Goal: Information Seeking & Learning: Learn about a topic

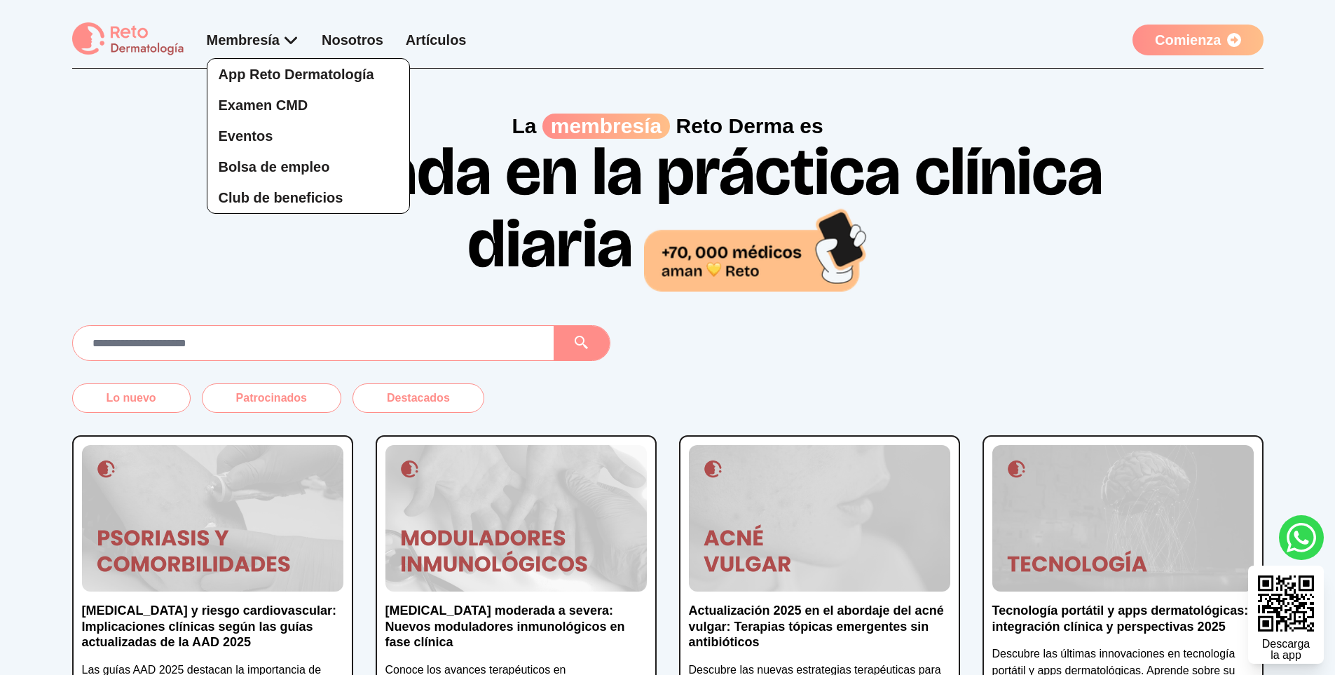
click at [292, 45] on div "App Reto Dermatología Examen CMD Eventos Bolsa de empleo Club de beneficios" at bounding box center [253, 122] width 93 height 184
click at [289, 71] on span "App Reto Dermatología" at bounding box center [297, 74] width 156 height 15
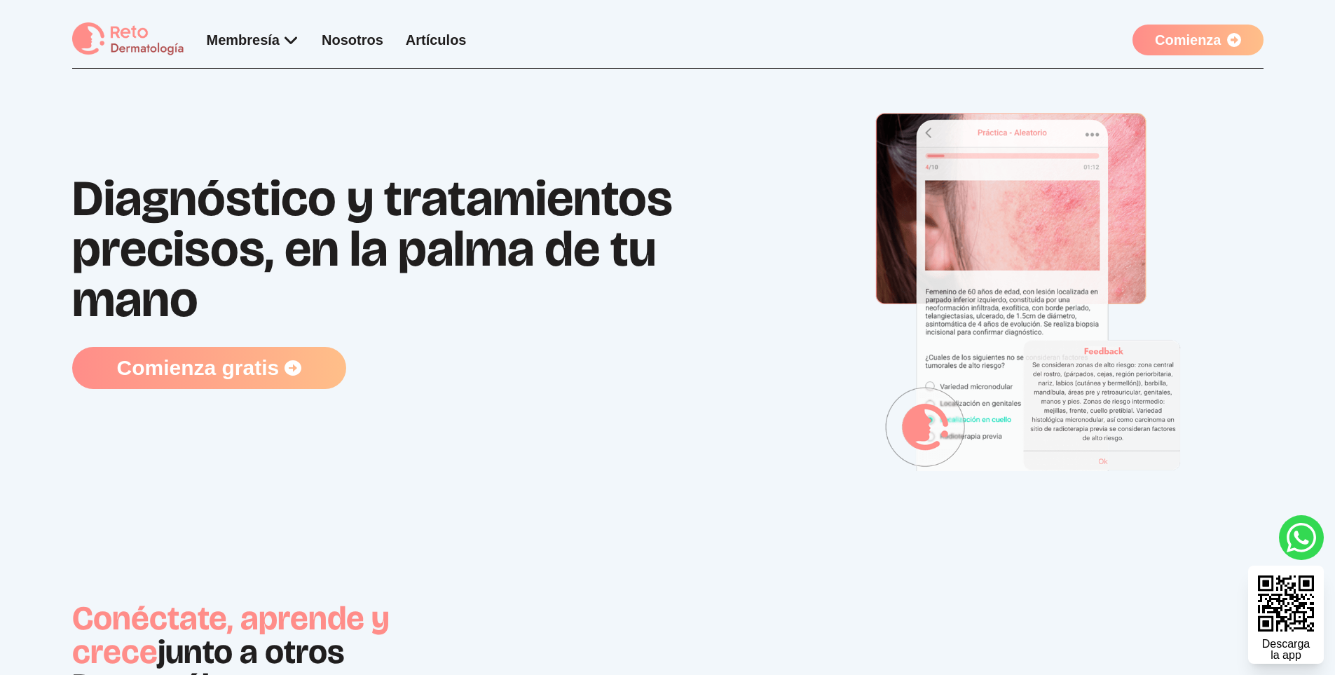
click at [1183, 39] on link "Comienza" at bounding box center [1197, 40] width 130 height 31
click at [1200, 36] on link "Comienza" at bounding box center [1197, 40] width 130 height 31
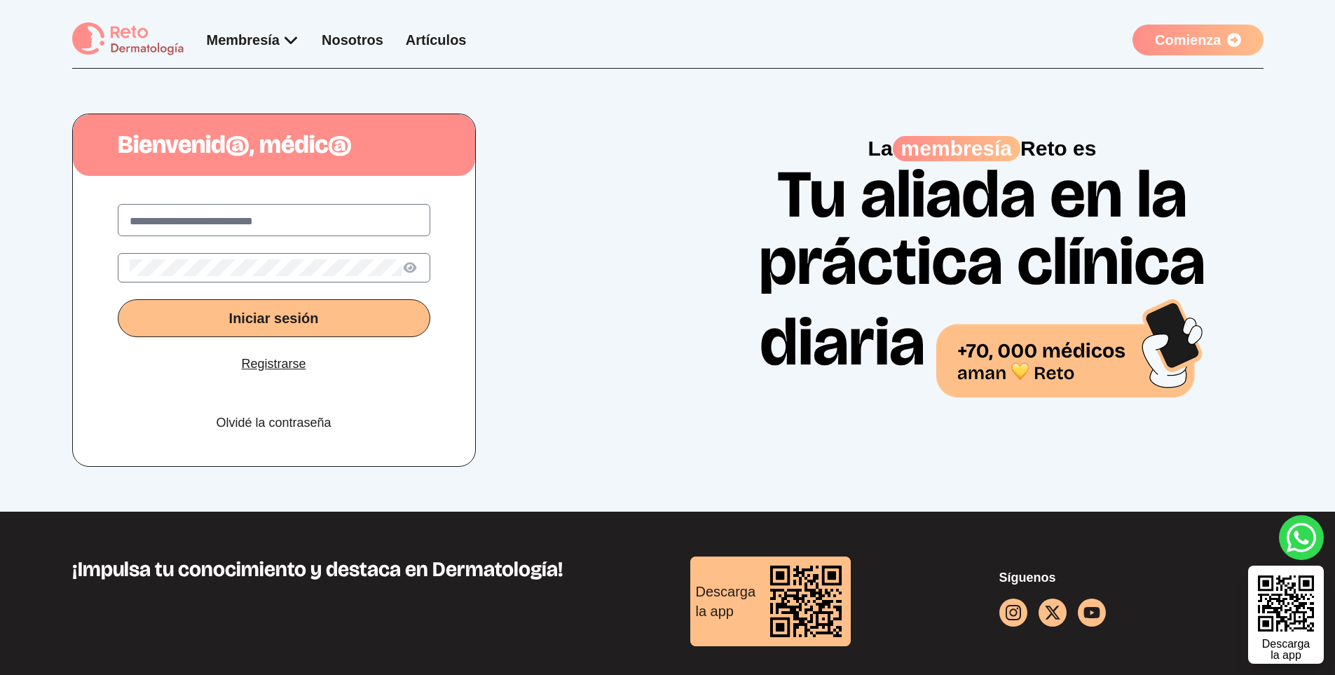
click at [331, 31] on div "Membresía App Reto Dermatología Examen CMD Eventos Bolsa de empleo Club de bene…" at bounding box center [337, 40] width 260 height 20
click at [335, 48] on div "Membresía App Reto Dermatología Examen CMD Eventos Bolsa de empleo Club de bene…" at bounding box center [337, 40] width 260 height 20
click at [337, 48] on div "Membresía App Reto Dermatología Examen CMD Eventos Bolsa de empleo Club de bene…" at bounding box center [337, 40] width 260 height 20
click at [344, 43] on link "Nosotros" at bounding box center [353, 39] width 62 height 15
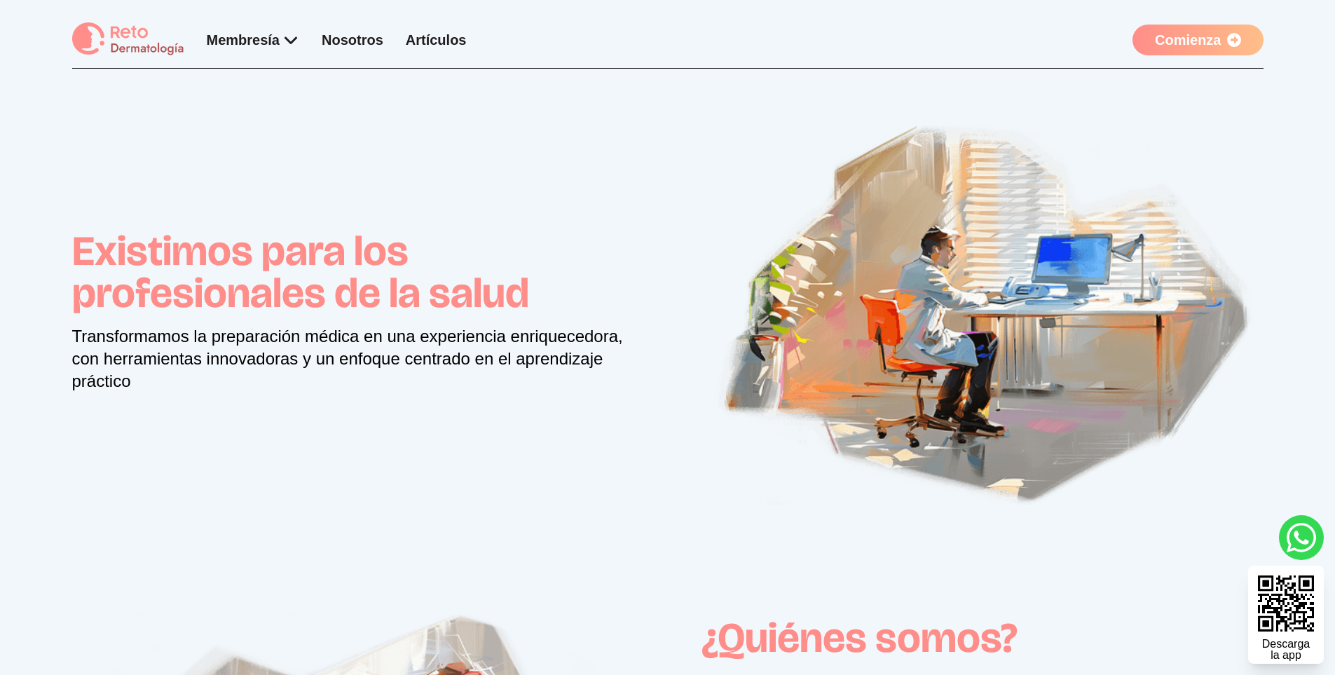
click at [357, 44] on link "Nosotros" at bounding box center [353, 39] width 62 height 15
click at [415, 35] on link "Artículos" at bounding box center [436, 39] width 61 height 15
click at [437, 36] on link "Artículos" at bounding box center [436, 39] width 61 height 15
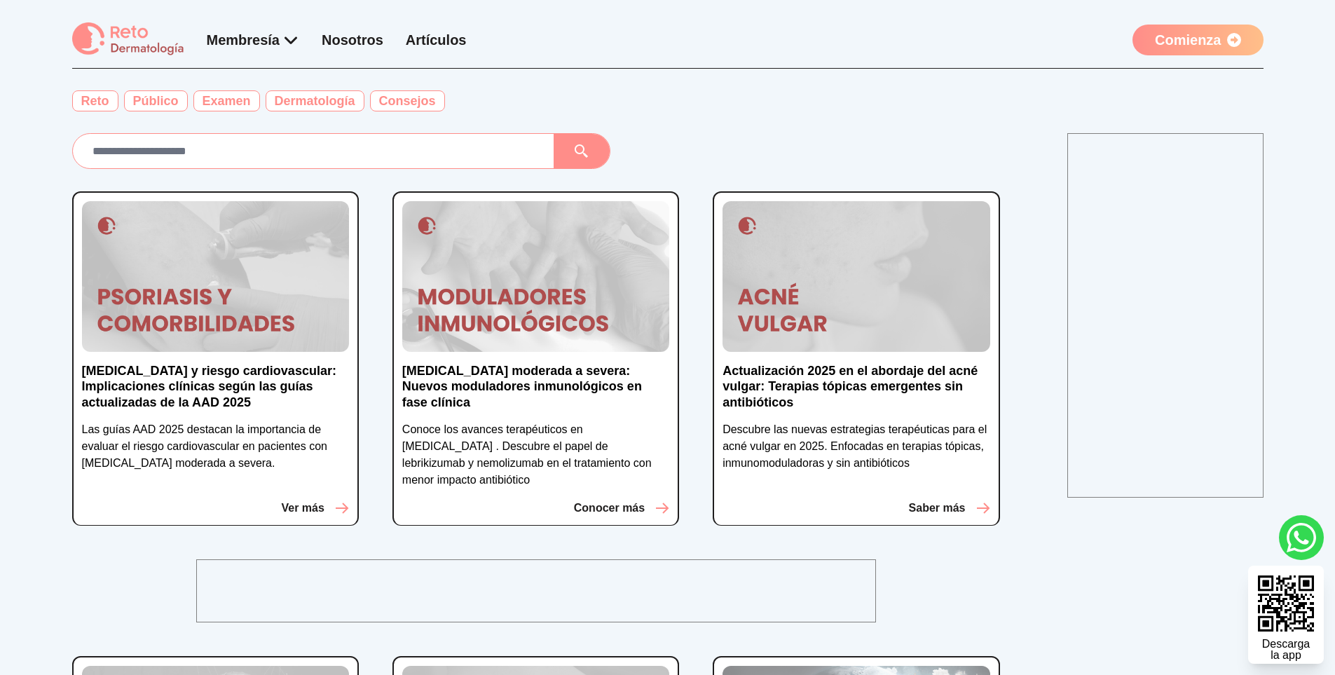
click at [421, 34] on link "Artículos" at bounding box center [436, 39] width 61 height 15
click at [435, 40] on link "Artículos" at bounding box center [436, 39] width 61 height 15
click at [446, 40] on link "Artículos" at bounding box center [436, 39] width 61 height 15
click at [808, 373] on p "Actualización 2025 en el abordaje del acné vulgar: Terapias tópicas emergentes …" at bounding box center [855, 387] width 267 height 48
